Goal: Task Accomplishment & Management: Use online tool/utility

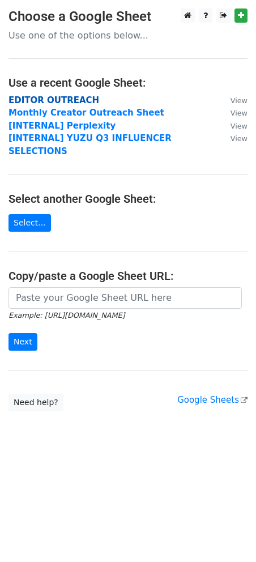
click at [53, 100] on strong "EDITOR OUTREACH" at bounding box center [53, 100] width 91 height 10
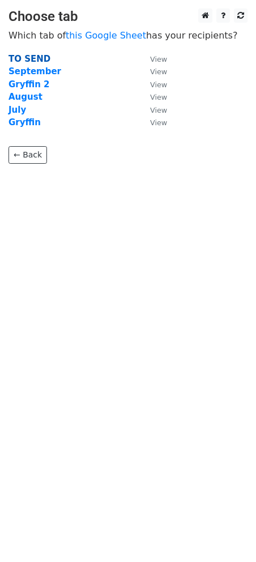
click at [28, 54] on strong "TO SEND" at bounding box center [29, 59] width 42 height 10
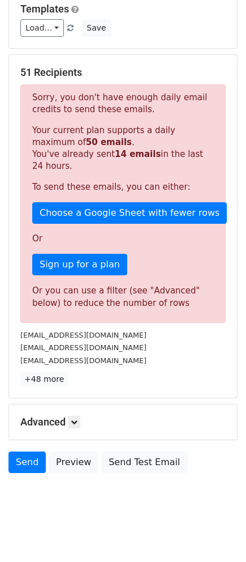
scroll to position [125, 0]
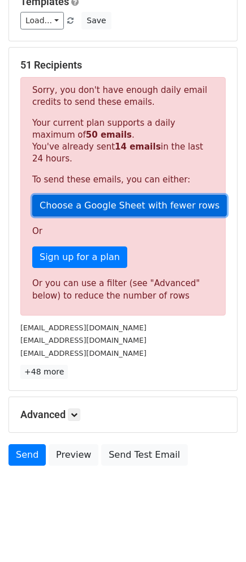
click at [118, 198] on link "Choose a Google Sheet with fewer rows" at bounding box center [129, 206] width 195 height 22
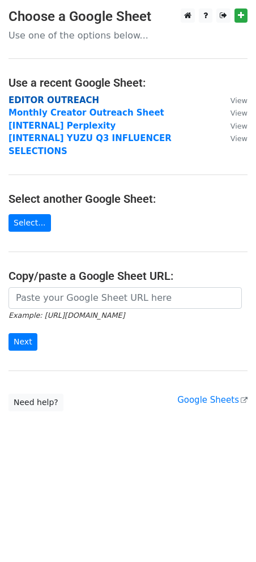
click at [75, 99] on strong "EDITOR OUTREACH" at bounding box center [53, 100] width 91 height 10
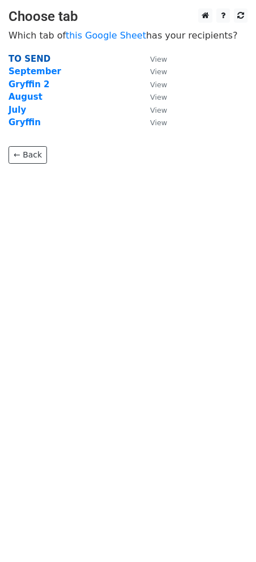
click at [33, 61] on strong "TO SEND" at bounding box center [29, 59] width 42 height 10
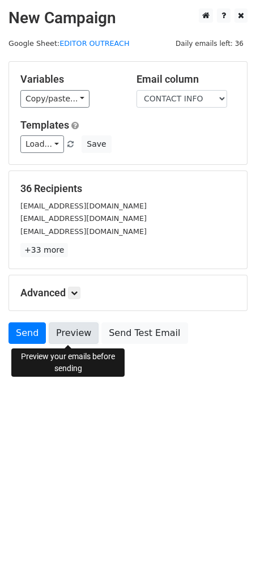
click at [84, 334] on link "Preview" at bounding box center [74, 333] width 50 height 22
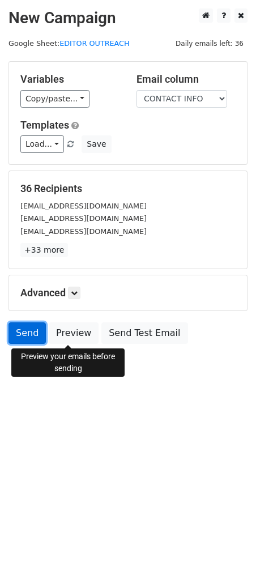
click at [32, 327] on link "Send" at bounding box center [26, 333] width 37 height 22
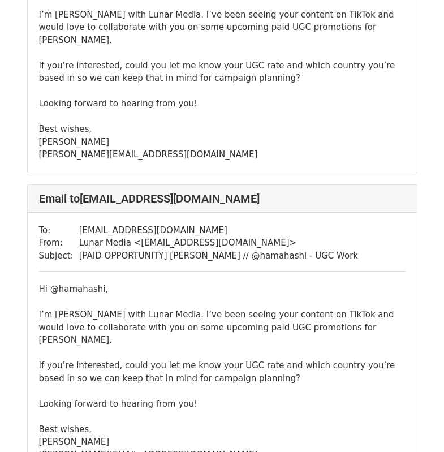
scroll to position [509, 0]
